Goal: Transaction & Acquisition: Purchase product/service

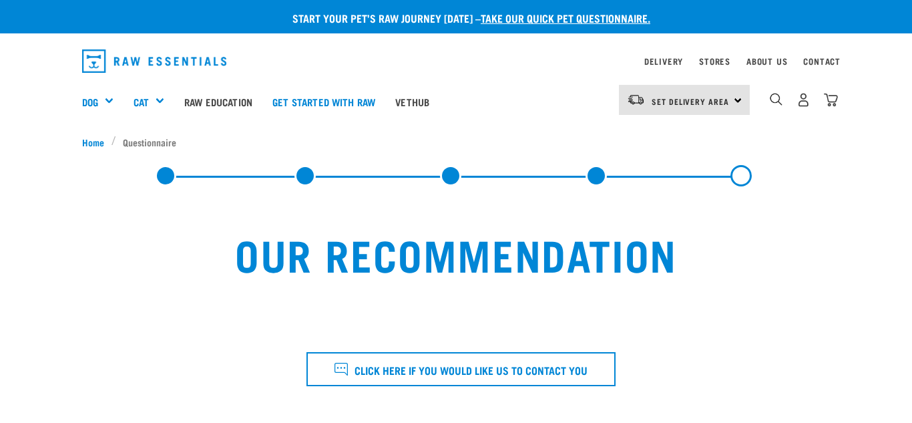
click at [345, 218] on div "Our Recommendation" at bounding box center [456, 391] width 748 height 379
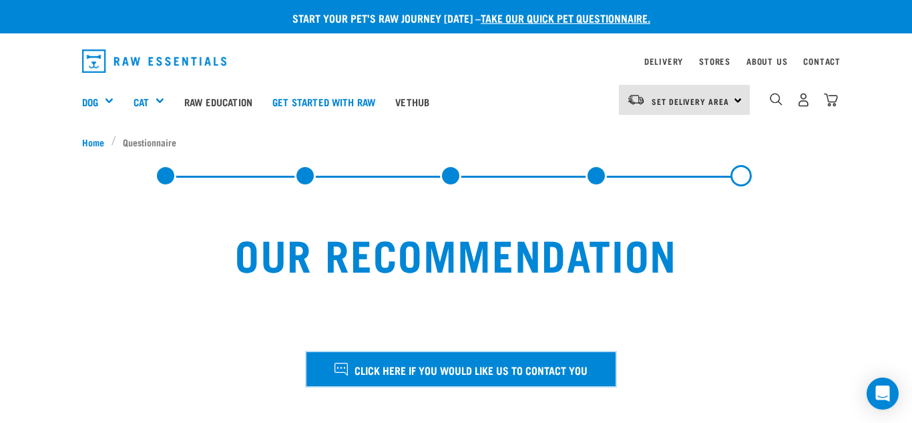
click at [452, 363] on span "Click here if you would like us to contact you" at bounding box center [471, 369] width 233 height 17
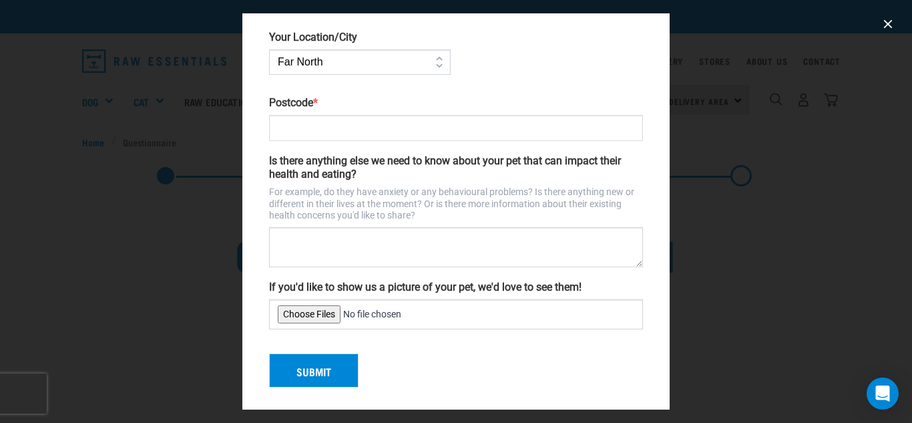
scroll to position [316, 0]
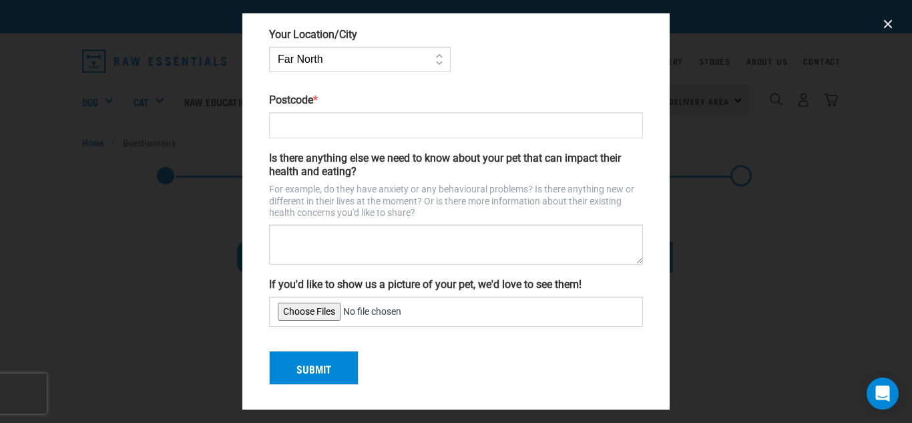
click at [39, 169] on div at bounding box center [456, 211] width 912 height 423
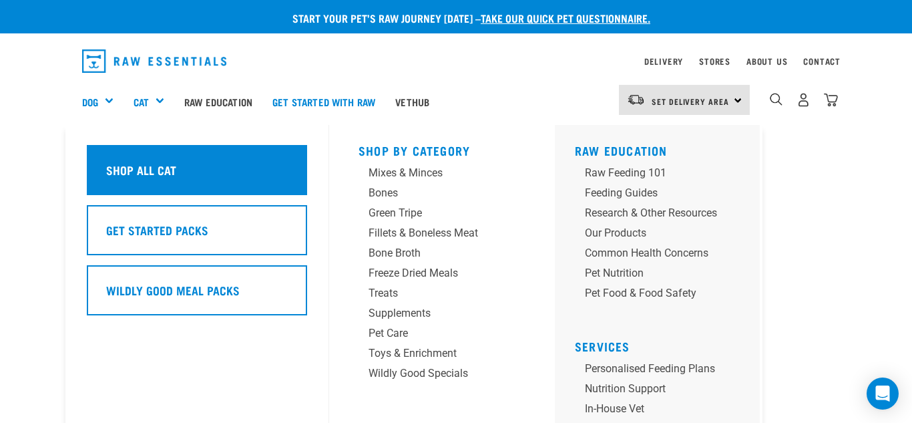
click at [167, 180] on div "Shop All Cat" at bounding box center [197, 170] width 220 height 50
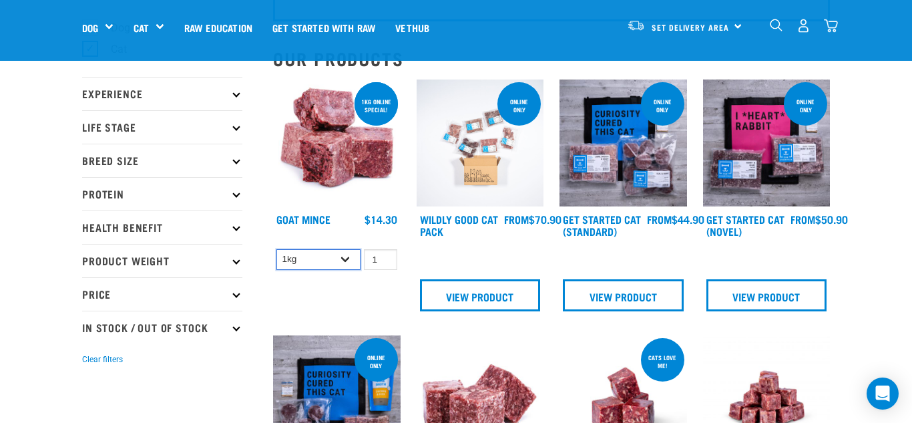
click at [351, 260] on select "1kg 3kg" at bounding box center [318, 259] width 84 height 21
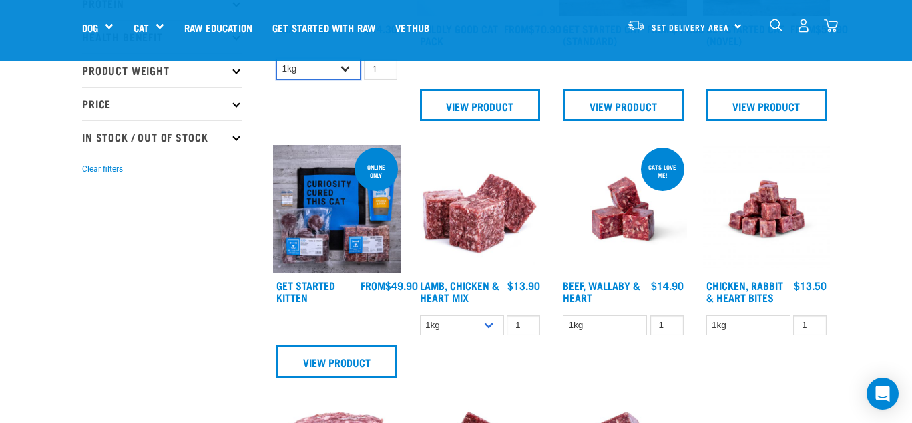
scroll to position [312, 0]
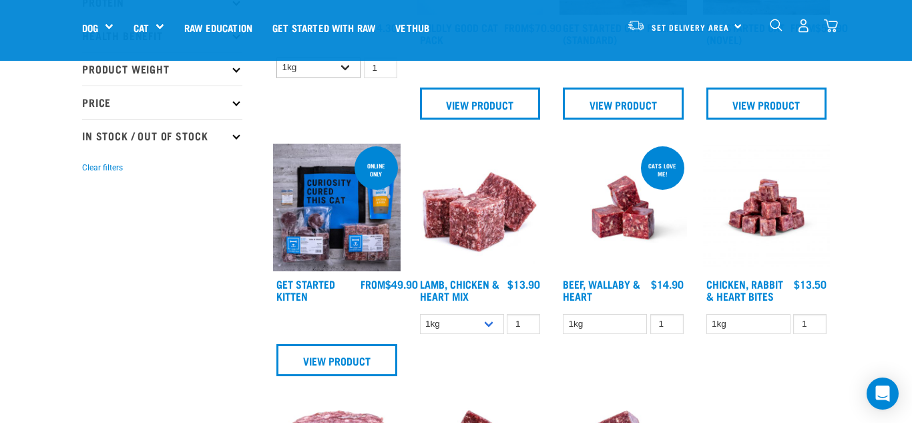
click at [351, 260] on img at bounding box center [337, 208] width 128 height 128
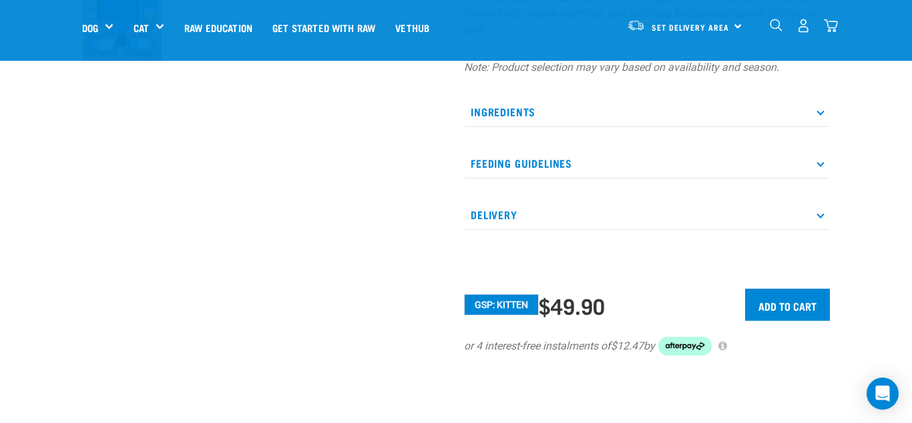
scroll to position [497, 0]
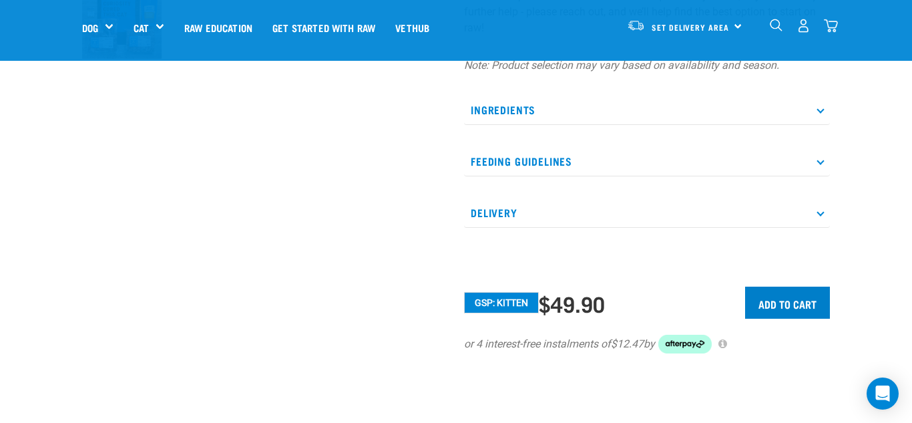
click at [786, 309] on input "Add to cart" at bounding box center [787, 302] width 85 height 32
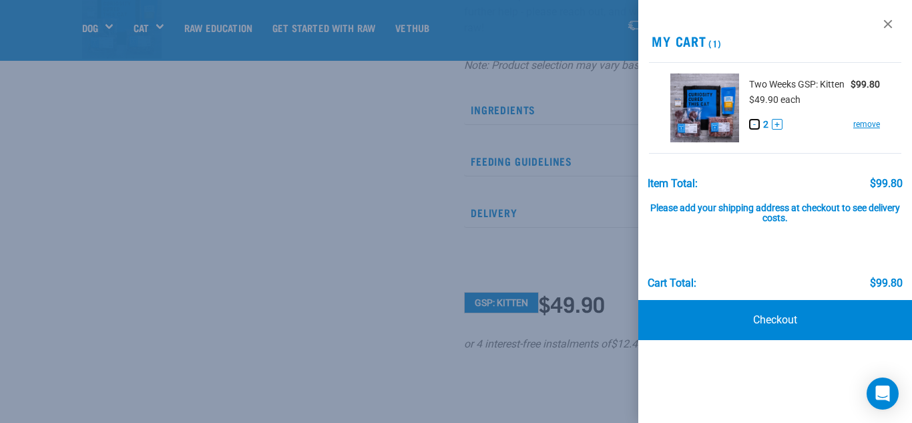
click at [755, 121] on button "-" at bounding box center [754, 124] width 11 height 11
click at [727, 311] on link "Checkout" at bounding box center [775, 320] width 274 height 40
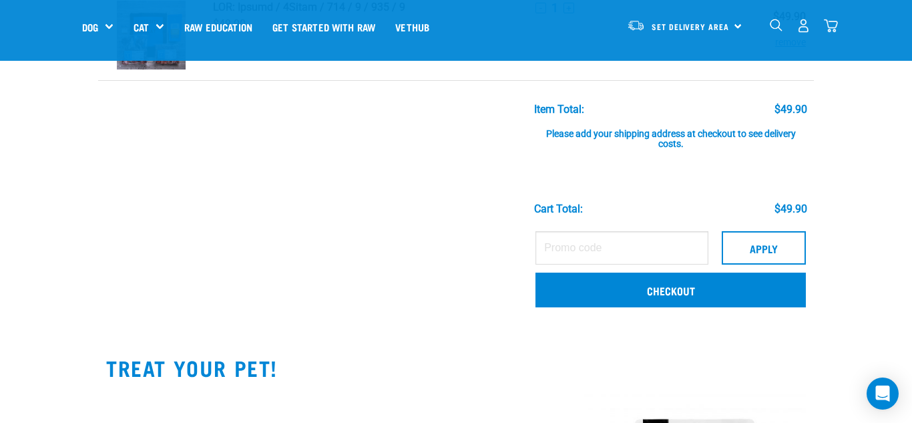
scroll to position [125, 0]
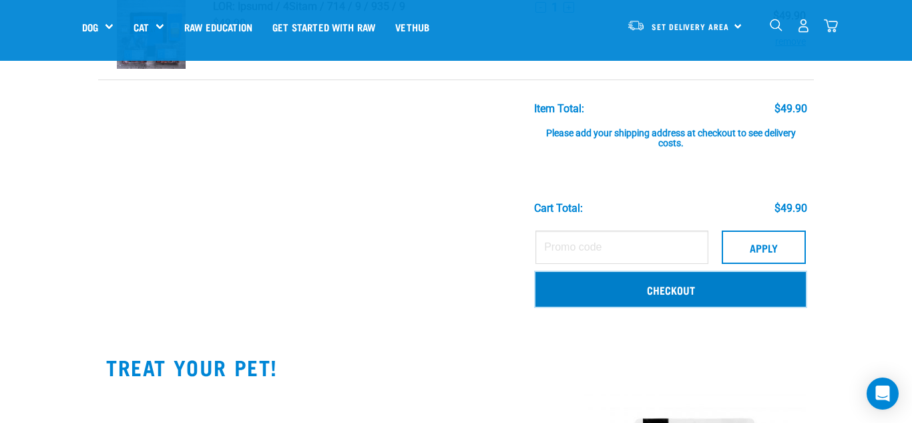
click at [659, 280] on link "Checkout" at bounding box center [670, 289] width 270 height 35
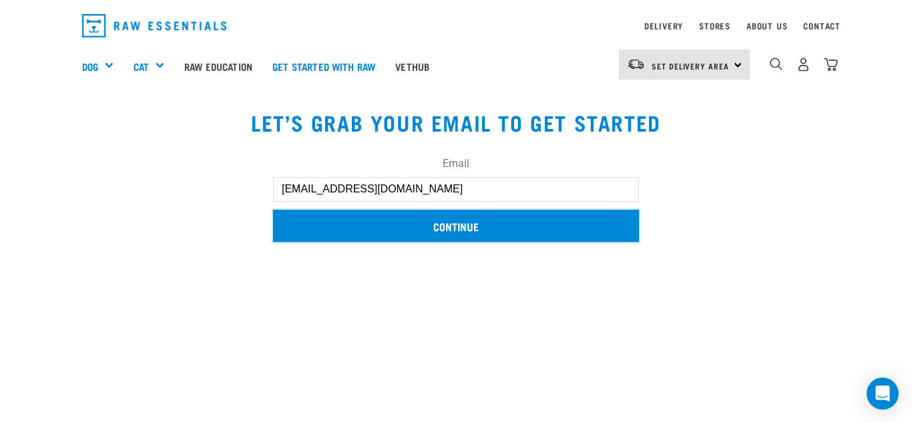
click at [488, 218] on input "Continue" at bounding box center [456, 226] width 366 height 32
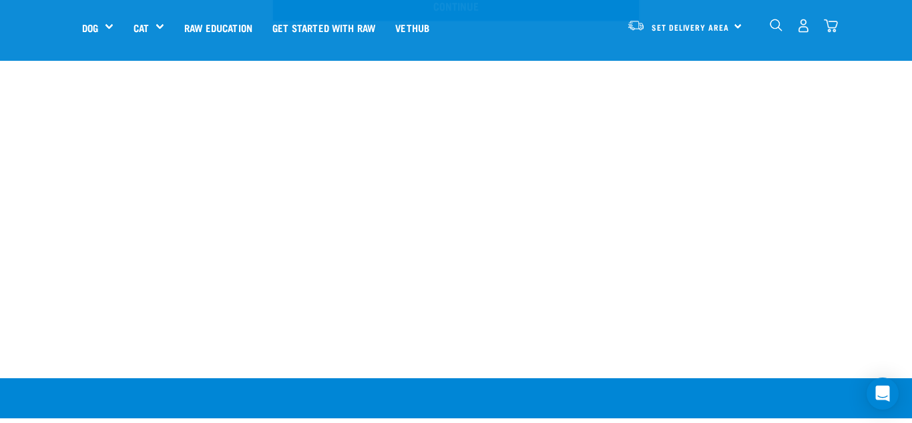
scroll to position [156, 0]
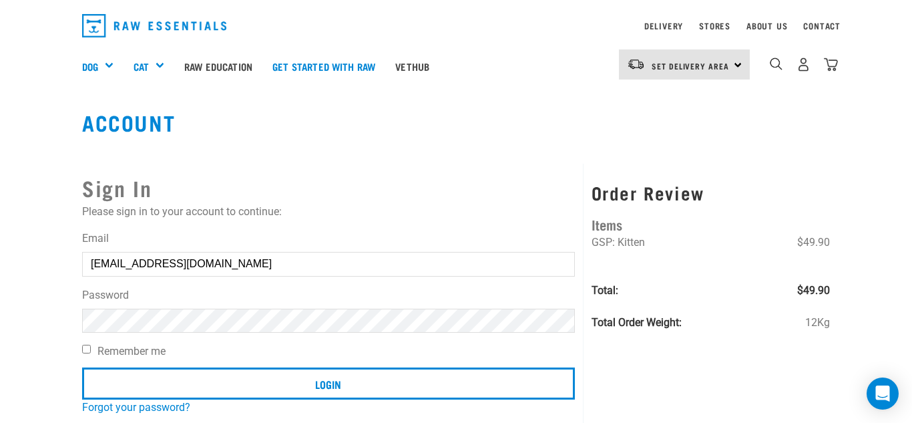
scroll to position [29, 0]
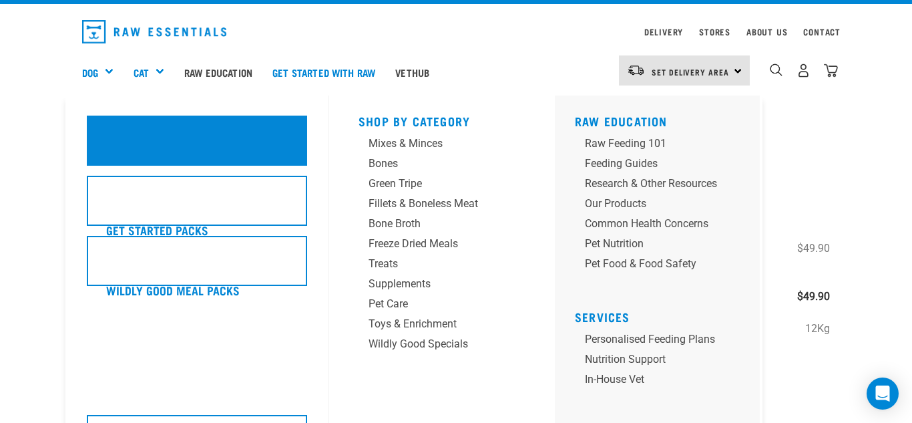
click at [136, 141] on div "Shop All Cat" at bounding box center [197, 141] width 220 height 50
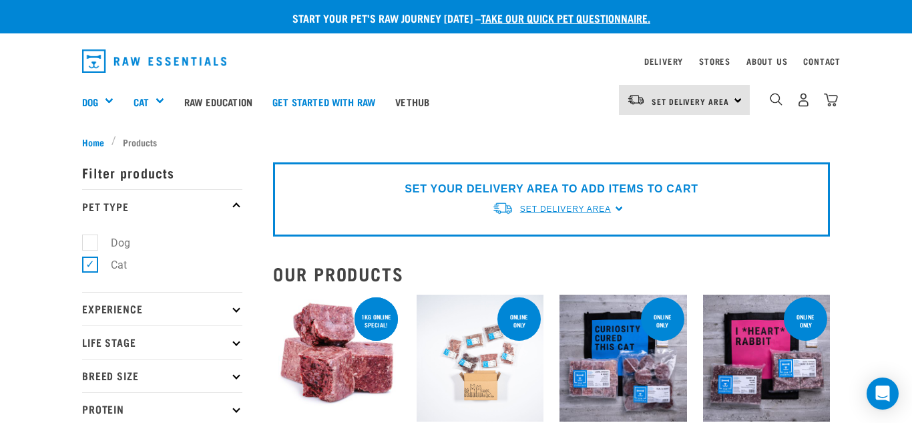
click at [542, 211] on span "Set Delivery Area" at bounding box center [565, 208] width 91 height 9
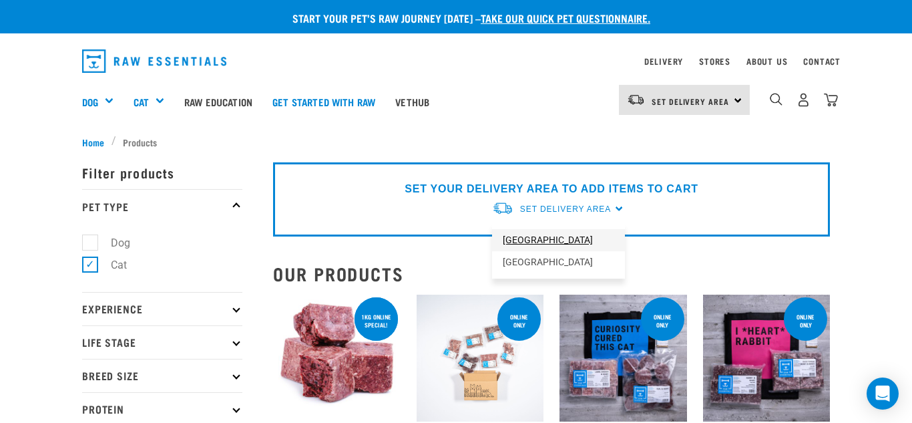
click at [544, 238] on link "[GEOGRAPHIC_DATA]" at bounding box center [558, 240] width 133 height 22
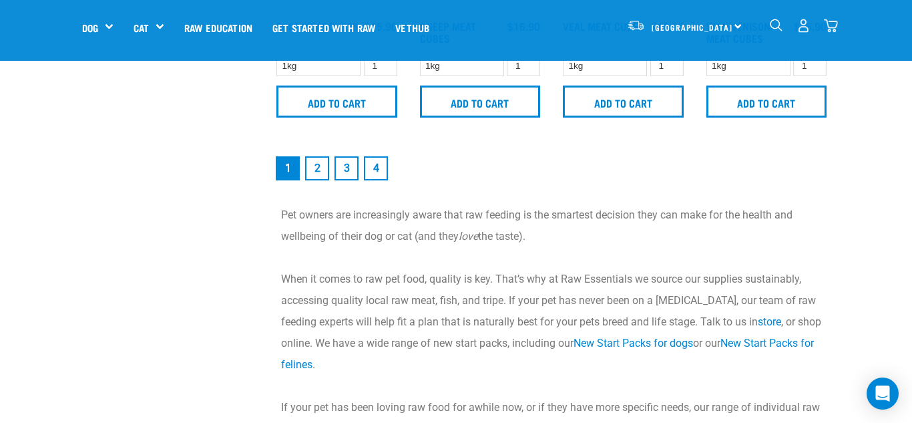
scroll to position [2032, 0]
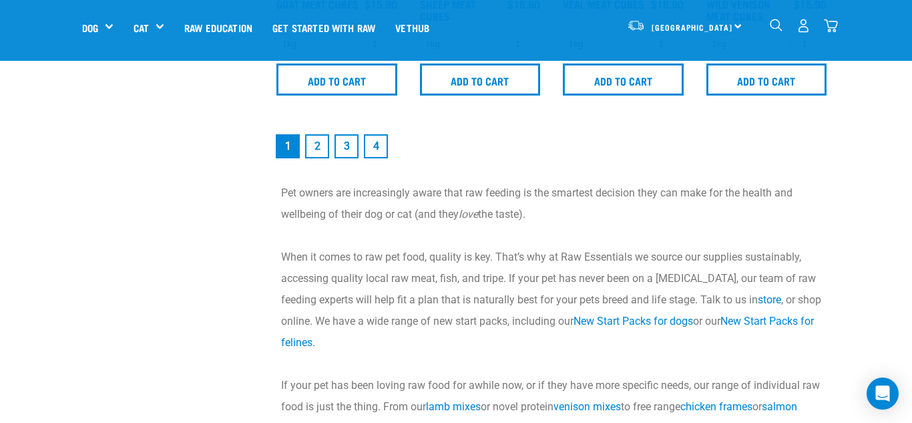
click at [312, 148] on link "2" at bounding box center [317, 146] width 24 height 24
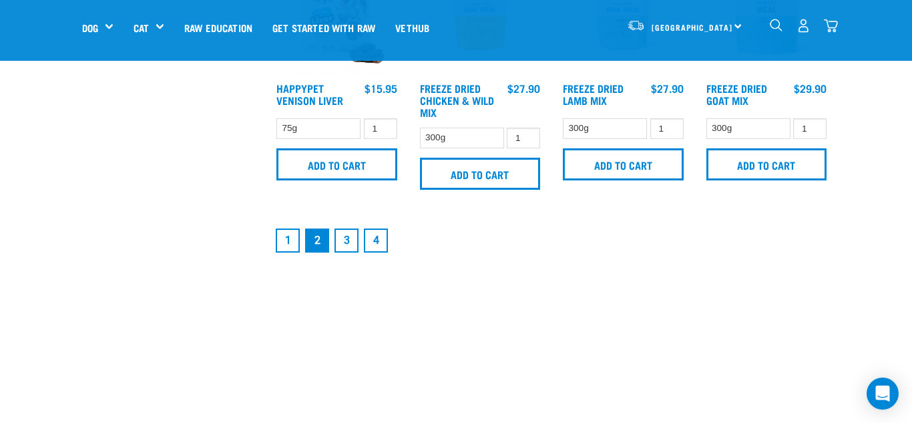
scroll to position [1983, 0]
click at [344, 232] on link "3" at bounding box center [347, 240] width 24 height 24
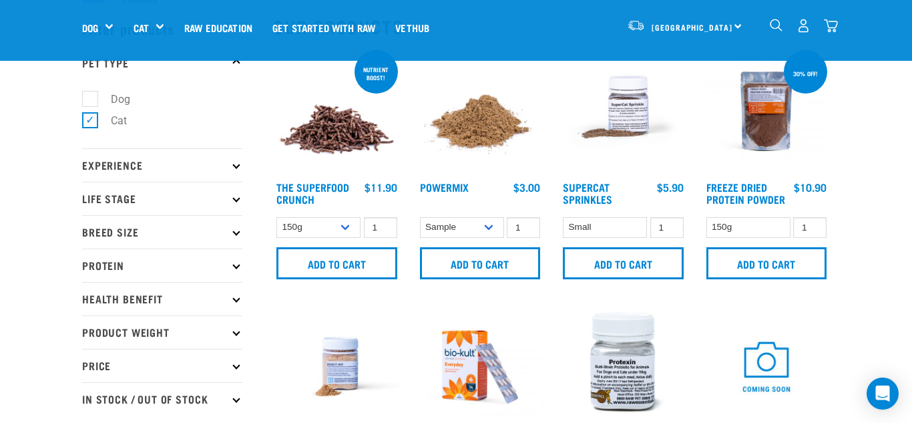
scroll to position [49, 0]
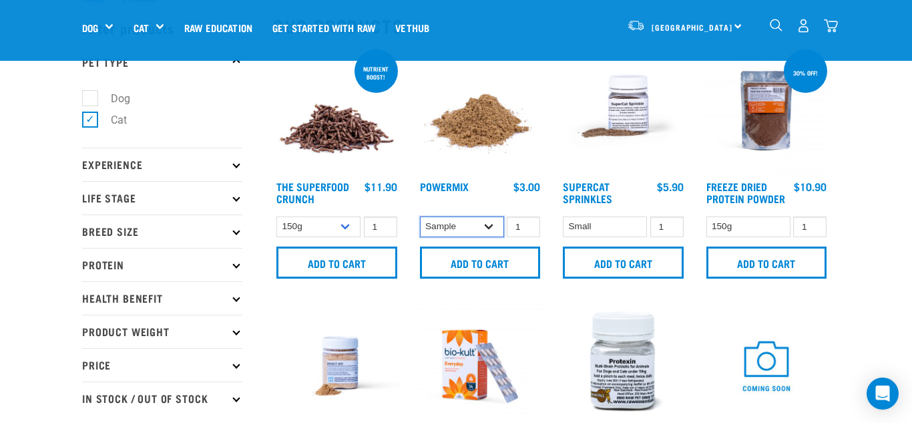
click at [428, 224] on select "Sample Small (30g) Large (60g)" at bounding box center [462, 226] width 84 height 21
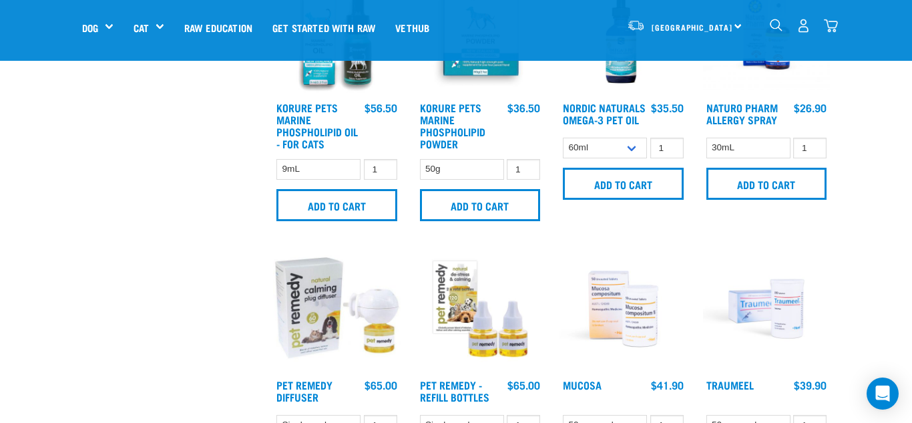
scroll to position [665, 0]
